Goal: Transaction & Acquisition: Download file/media

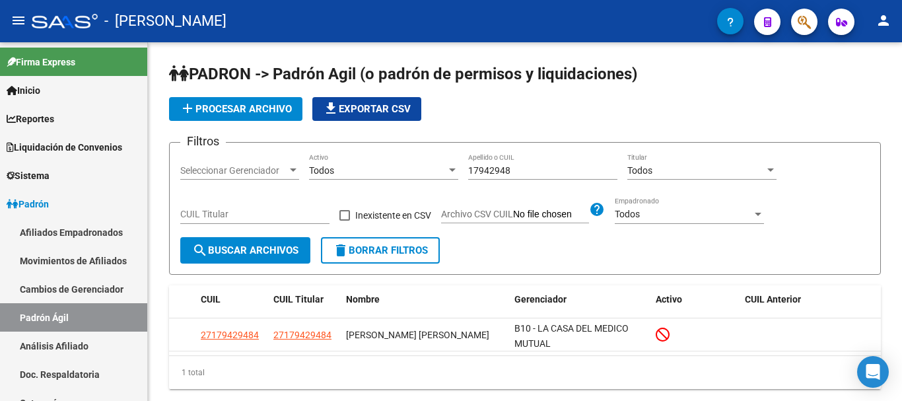
click at [522, 161] on div "17942948 Apellido o CUIL" at bounding box center [542, 172] width 149 height 38
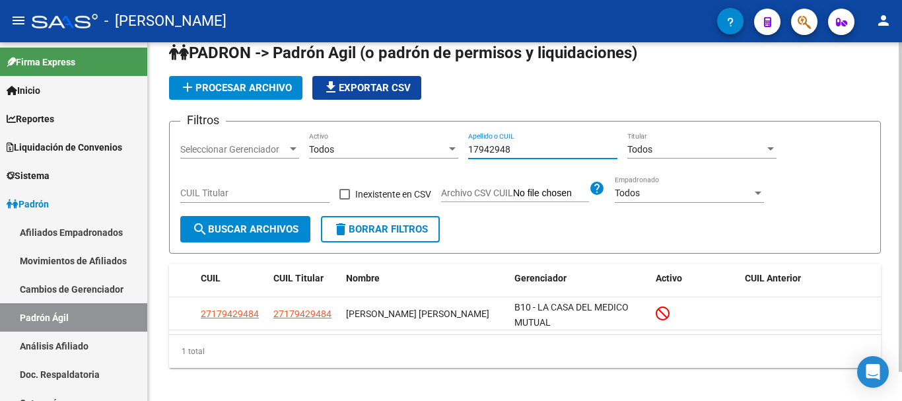
click at [519, 147] on input "17942948" at bounding box center [542, 149] width 149 height 11
type input "1"
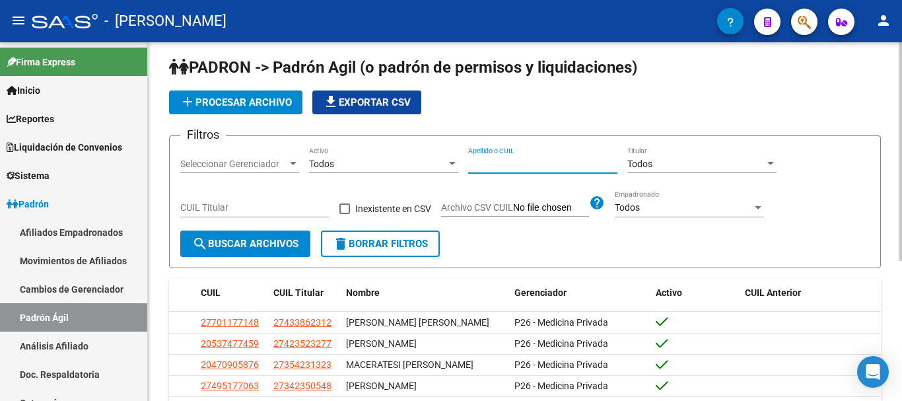
scroll to position [0, 0]
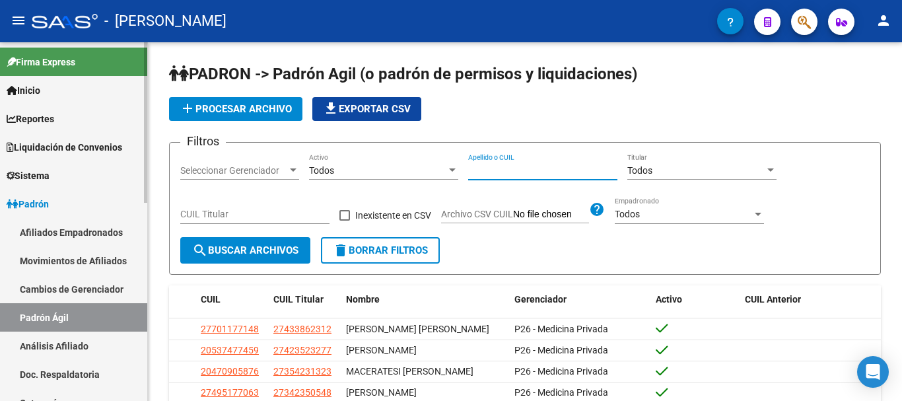
click at [46, 198] on span "Padrón" at bounding box center [28, 204] width 42 height 15
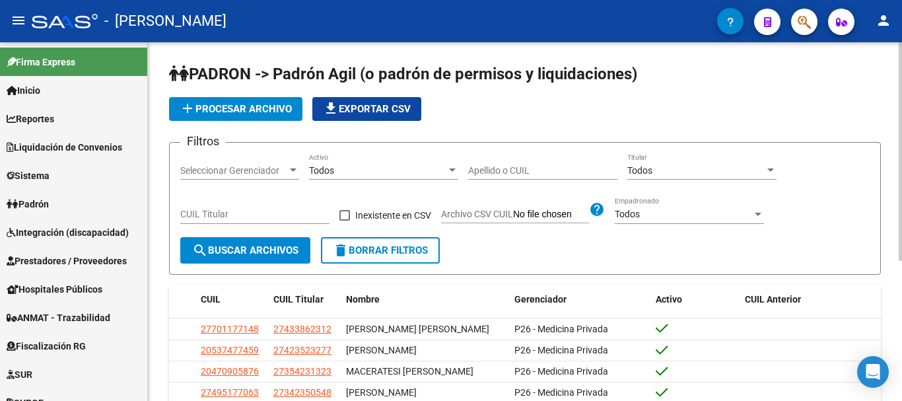
click at [481, 121] on app-list-header "PADRON -> Padrón Agil (o padrón de permisos y liquidaciones) add Procesar archi…" at bounding box center [525, 168] width 712 height 211
click at [73, 260] on span "Prestadores / Proveedores" at bounding box center [67, 261] width 120 height 15
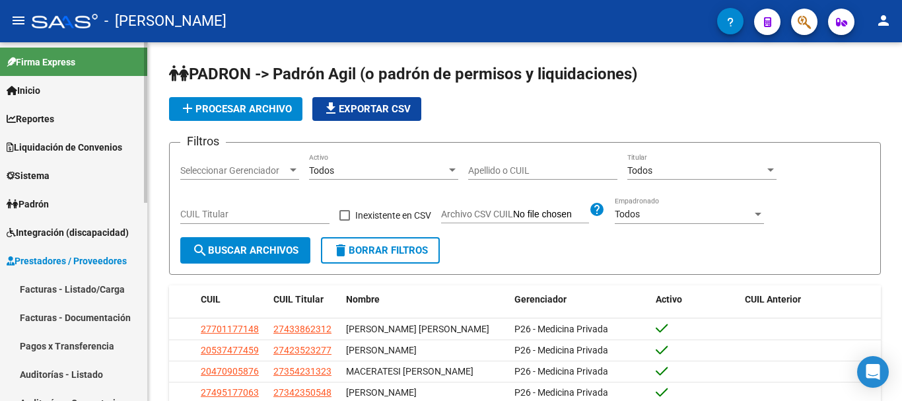
click at [47, 252] on link "Prestadores / Proveedores" at bounding box center [73, 260] width 147 height 28
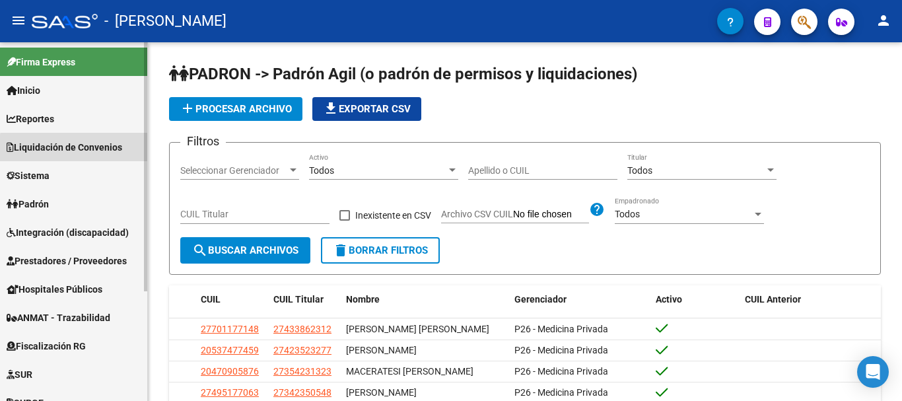
click at [74, 151] on span "Liquidación de Convenios" at bounding box center [65, 147] width 116 height 15
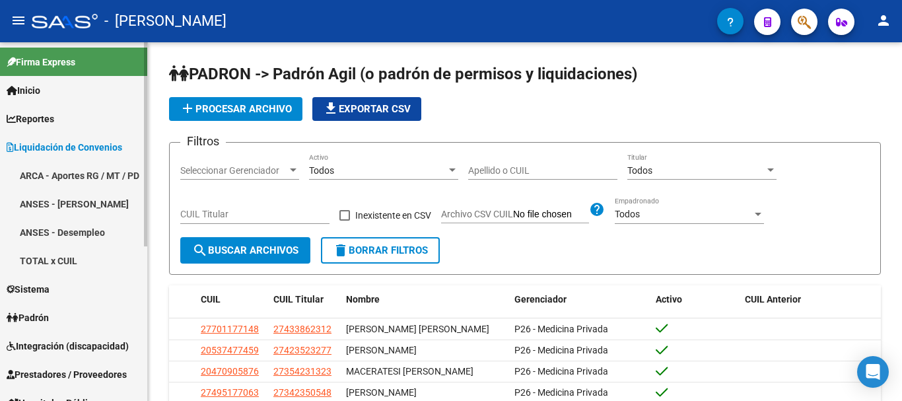
drag, startPoint x: 61, startPoint y: 145, endPoint x: 69, endPoint y: 176, distance: 32.0
click at [62, 145] on span "Liquidación de Convenios" at bounding box center [65, 147] width 116 height 15
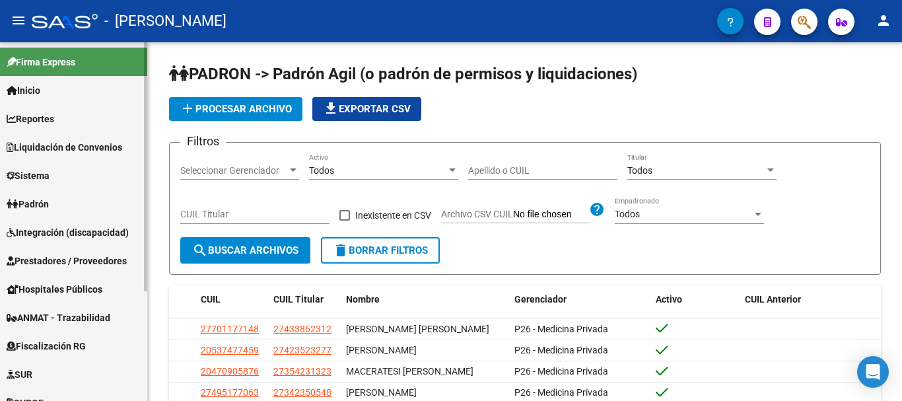
click at [59, 262] on span "Prestadores / Proveedores" at bounding box center [67, 261] width 120 height 15
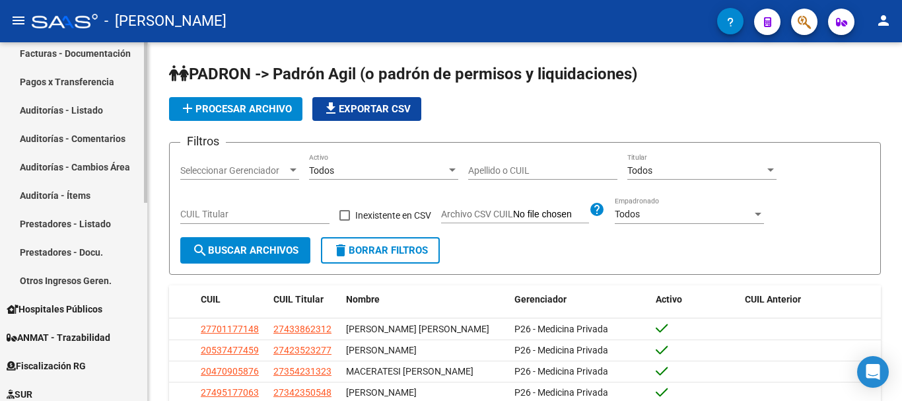
scroll to position [132, 0]
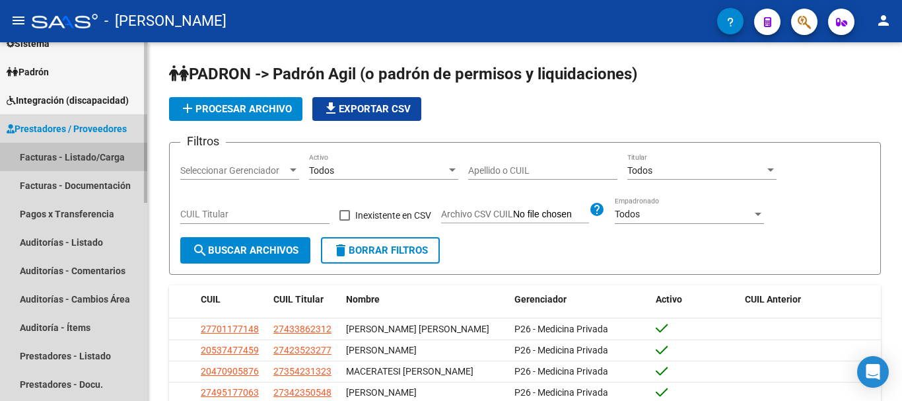
click at [87, 152] on link "Facturas - Listado/Carga" at bounding box center [73, 157] width 147 height 28
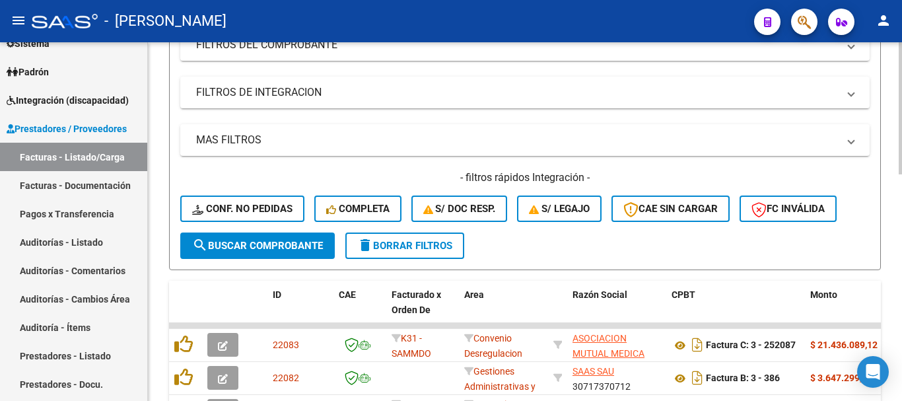
scroll to position [330, 0]
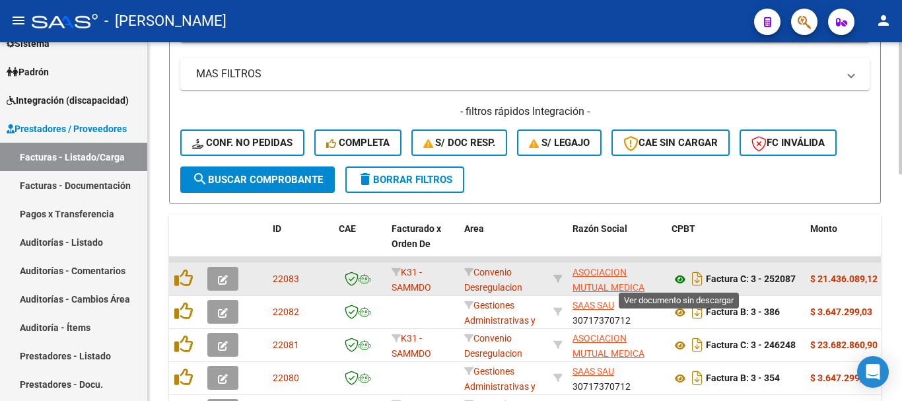
click at [683, 278] on icon at bounding box center [680, 279] width 17 height 16
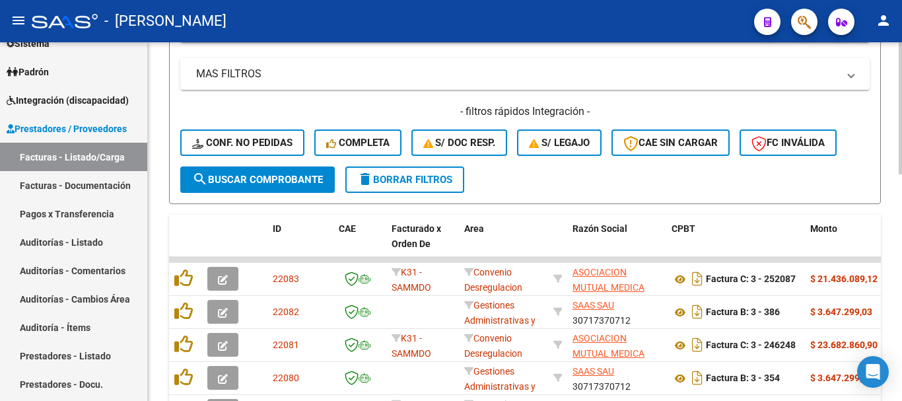
click at [670, 108] on h4 "- filtros rápidos Integración -" at bounding box center [525, 111] width 690 height 15
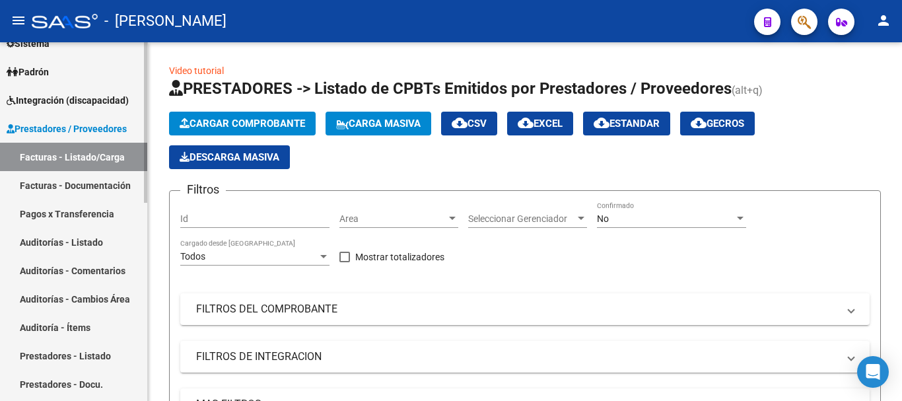
scroll to position [0, 0]
